Goal: Transaction & Acquisition: Purchase product/service

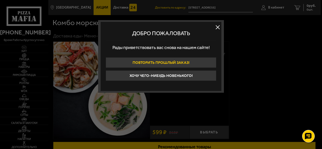
click at [173, 60] on button "Повторить прошлый заказ!" at bounding box center [161, 62] width 111 height 11
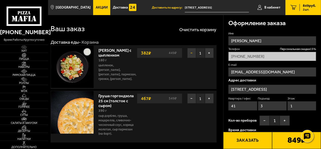
click at [191, 53] on button "−" at bounding box center [191, 53] width 9 height 10
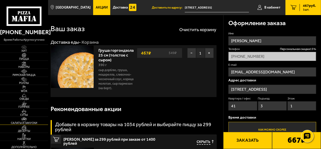
click at [23, 123] on span "Салаты и закуски" at bounding box center [24, 123] width 48 height 3
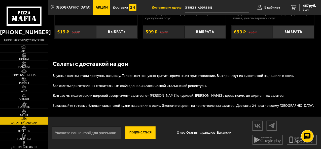
scroll to position [729, 0]
click at [25, 114] on span "Супы" at bounding box center [24, 115] width 48 height 3
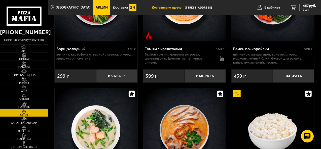
scroll to position [75, 0]
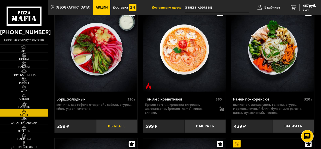
click at [119, 128] on button "Выбрать" at bounding box center [116, 126] width 41 height 13
click at [306, 4] on span "721 руб." at bounding box center [309, 6] width 13 height 4
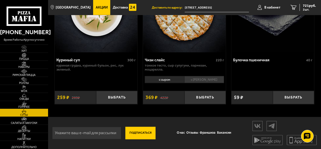
scroll to position [380, 0]
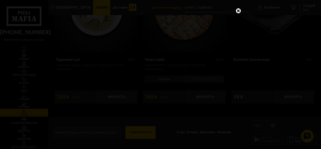
click at [236, 11] on link at bounding box center [238, 11] width 7 height 7
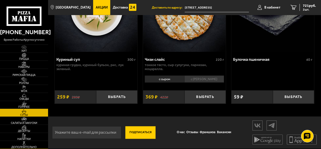
click at [27, 146] on span "Дополнительно" at bounding box center [24, 147] width 48 height 3
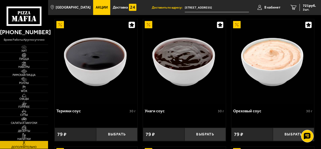
scroll to position [428, 0]
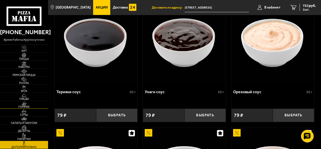
click at [24, 108] on span "Горячее" at bounding box center [24, 107] width 48 height 3
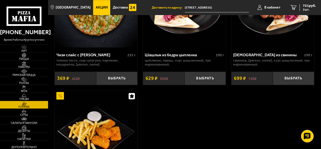
scroll to position [654, 0]
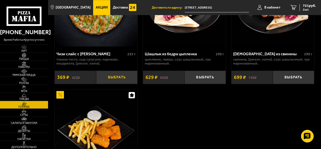
click at [113, 84] on button "Выбрать" at bounding box center [116, 77] width 41 height 13
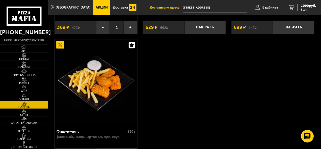
scroll to position [704, 0]
click at [305, 7] on span "1090 руб." at bounding box center [308, 6] width 15 height 4
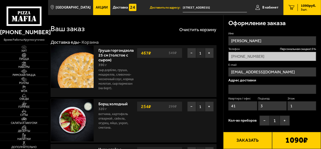
type input "[STREET_ADDRESS]"
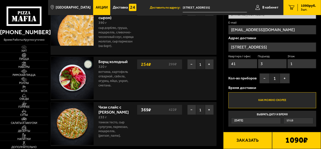
scroll to position [50, 0]
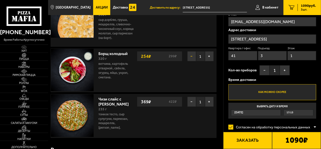
click at [191, 61] on button "−" at bounding box center [191, 56] width 9 height 10
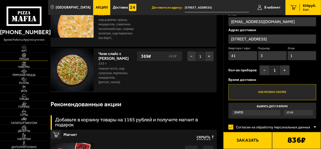
click at [28, 60] on span "Пицца" at bounding box center [24, 59] width 48 height 3
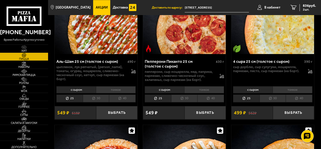
scroll to position [576, 0]
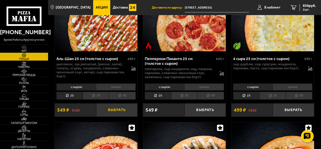
click at [113, 117] on button "Выбрать" at bounding box center [116, 109] width 41 height 13
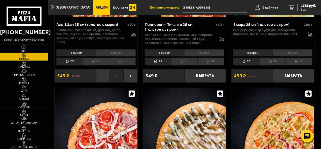
scroll to position [579, 0]
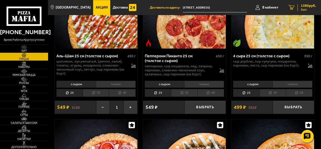
click at [303, 5] on span "1385 руб." at bounding box center [308, 6] width 15 height 4
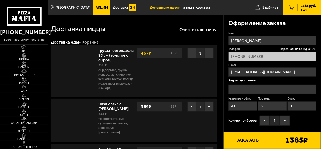
type input "[STREET_ADDRESS]"
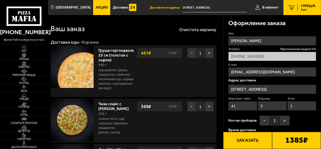
click at [190, 52] on button "−" at bounding box center [191, 53] width 9 height 10
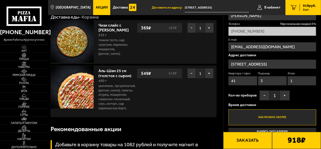
scroll to position [50, 0]
